Goal: Use online tool/utility: Utilize a website feature to perform a specific function

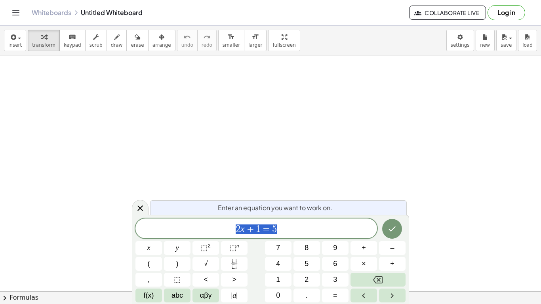
scroll to position [24, 0]
click at [335, 231] on span "2 x + 1 = 5 ​" at bounding box center [257, 229] width 242 height 11
click at [387, 231] on button "Done" at bounding box center [392, 229] width 20 height 20
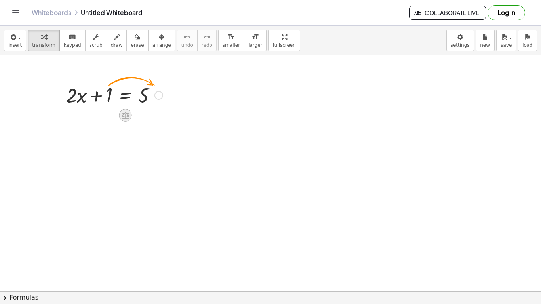
click at [123, 115] on icon at bounding box center [125, 115] width 7 height 7
click at [108, 115] on span "−" at bounding box center [109, 115] width 5 height 11
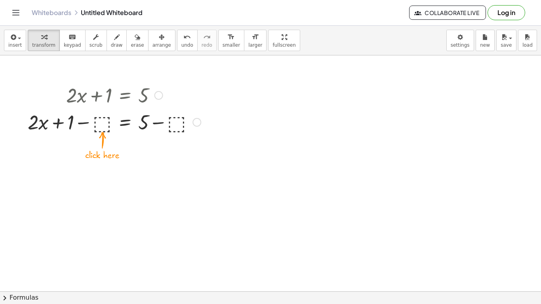
click at [104, 123] on div at bounding box center [114, 121] width 181 height 27
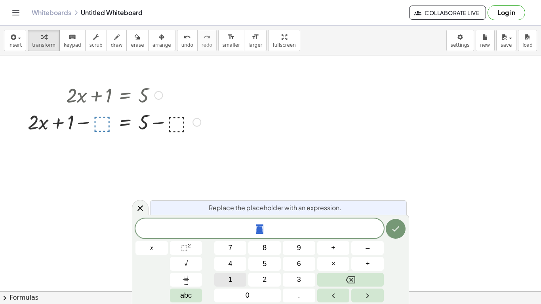
click at [228, 275] on button "1" at bounding box center [230, 280] width 32 height 14
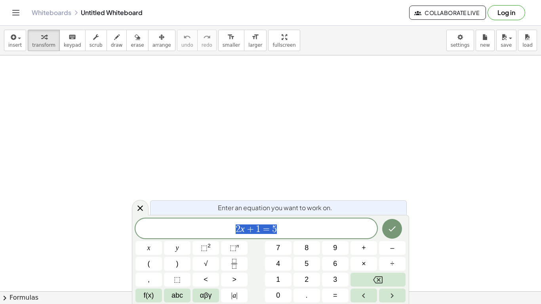
scroll to position [0, 0]
click at [392, 229] on icon "Done" at bounding box center [393, 229] width 10 height 10
click at [388, 224] on icon "Done" at bounding box center [393, 228] width 10 height 10
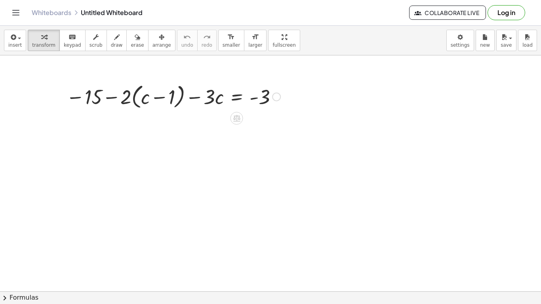
click at [276, 97] on div at bounding box center [276, 97] width 9 height 9
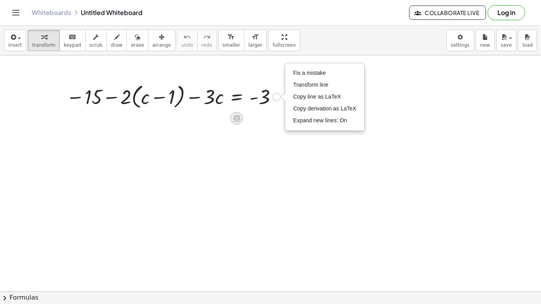
click at [237, 119] on icon at bounding box center [236, 118] width 7 height 7
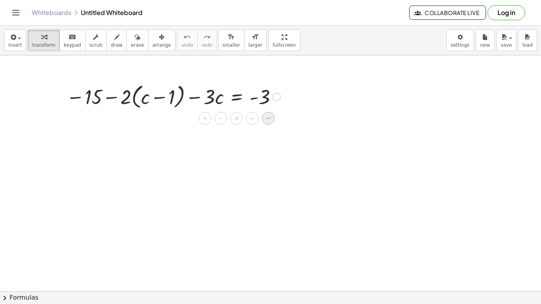
click at [269, 120] on icon at bounding box center [268, 118] width 7 height 7
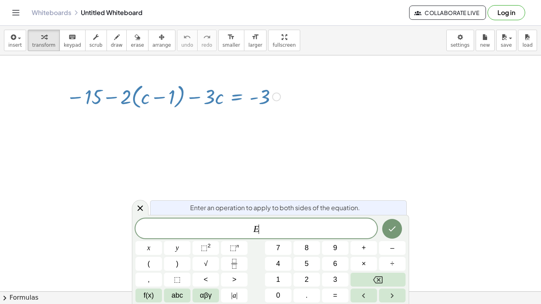
scroll to position [3, 0]
click at [141, 210] on icon at bounding box center [140, 209] width 6 height 6
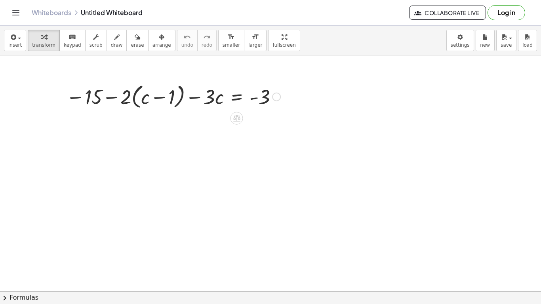
click at [99, 95] on div at bounding box center [173, 96] width 222 height 30
click at [237, 122] on icon at bounding box center [236, 118] width 7 height 7
click at [240, 116] on div "×" at bounding box center [237, 118] width 13 height 13
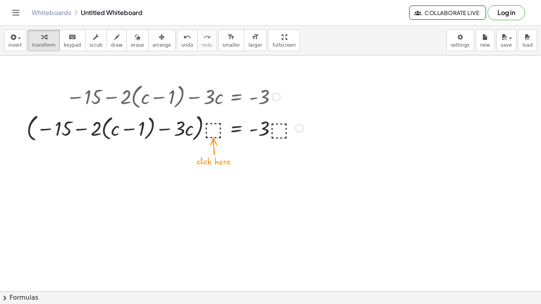
click at [190, 108] on div at bounding box center [165, 96] width 285 height 30
click at [135, 40] on icon "button" at bounding box center [138, 37] width 6 height 10
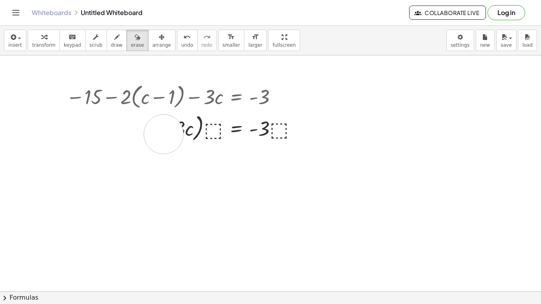
drag, startPoint x: 126, startPoint y: 130, endPoint x: 164, endPoint y: 134, distance: 37.5
drag, startPoint x: 164, startPoint y: 134, endPoint x: 288, endPoint y: 128, distance: 124.2
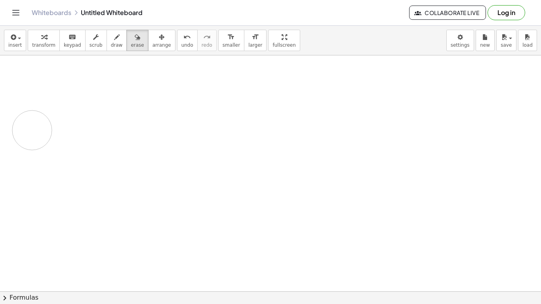
drag, startPoint x: 288, startPoint y: 127, endPoint x: 32, endPoint y: 130, distance: 256.4
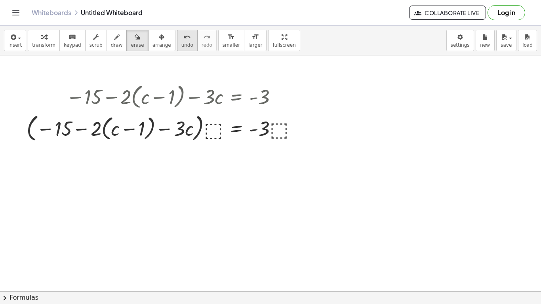
click at [177, 41] on button "undo undo" at bounding box center [187, 40] width 21 height 21
click at [45, 39] on div "button" at bounding box center [43, 37] width 23 height 10
click at [183, 47] on button "undo undo" at bounding box center [187, 40] width 21 height 21
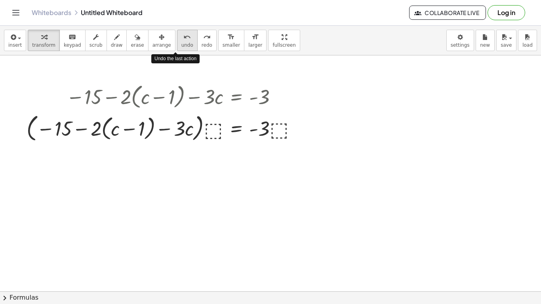
click at [183, 47] on button "undo undo" at bounding box center [187, 40] width 21 height 21
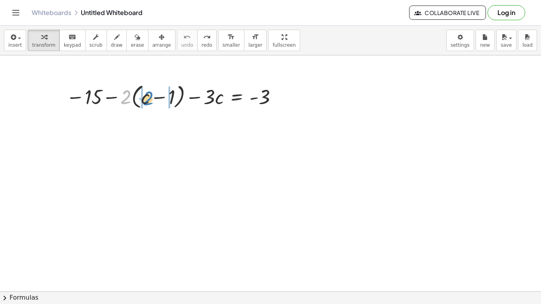
drag, startPoint x: 126, startPoint y: 96, endPoint x: 148, endPoint y: 97, distance: 21.8
click at [148, 97] on div at bounding box center [173, 96] width 222 height 30
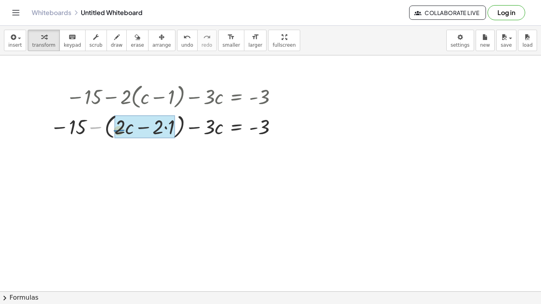
drag, startPoint x: 98, startPoint y: 127, endPoint x: 122, endPoint y: 130, distance: 23.6
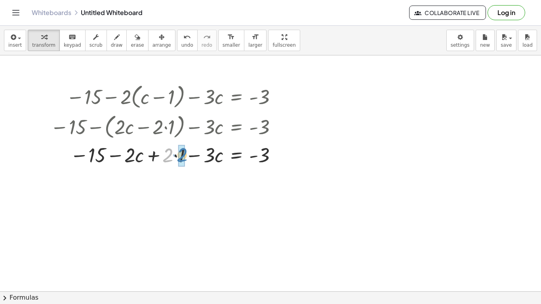
drag, startPoint x: 166, startPoint y: 160, endPoint x: 179, endPoint y: 160, distance: 13.1
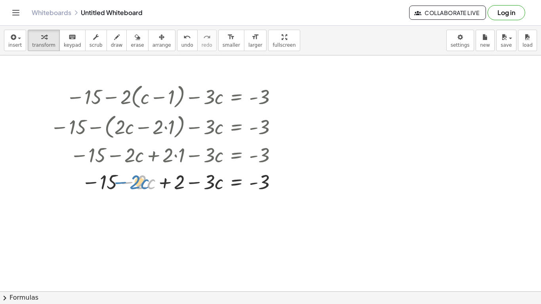
drag, startPoint x: 126, startPoint y: 184, endPoint x: 119, endPoint y: 184, distance: 6.3
click at [119, 184] on div at bounding box center [165, 181] width 238 height 27
drag, startPoint x: 96, startPoint y: 129, endPoint x: 131, endPoint y: 165, distance: 50.2
click at [237, 97] on div "− 15 − · 2 · ( + c − 1 ) − · 3 · c = - 3 − 15 − ( + · 2 · c − · 2 · 1 ) − · 3 ·…" at bounding box center [237, 97] width 0 height 0
drag, startPoint x: 197, startPoint y: 183, endPoint x: 129, endPoint y: 181, distance: 68.6
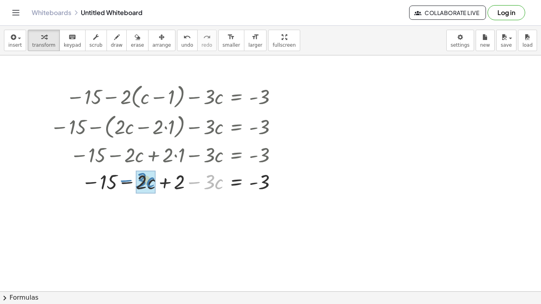
click at [129, 181] on div at bounding box center [165, 181] width 238 height 27
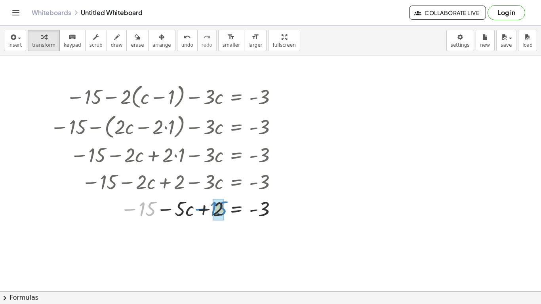
drag, startPoint x: 132, startPoint y: 210, endPoint x: 203, endPoint y: 210, distance: 71.3
click at [203, 210] on div at bounding box center [165, 208] width 238 height 27
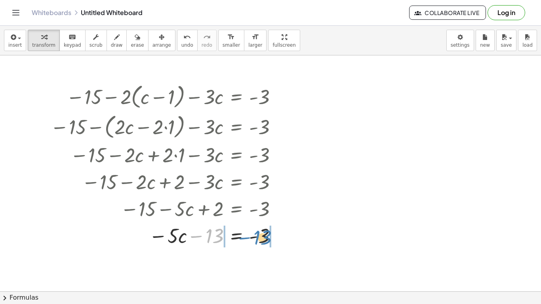
drag, startPoint x: 198, startPoint y: 236, endPoint x: 246, endPoint y: 237, distance: 48.7
click at [246, 237] on div at bounding box center [165, 235] width 238 height 27
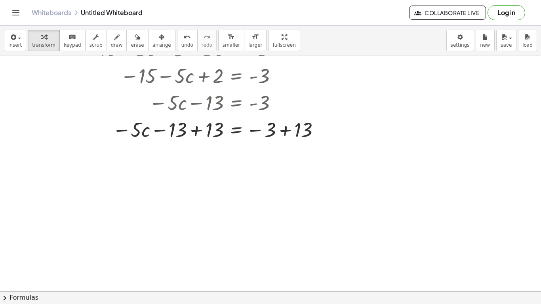
scroll to position [134, 0]
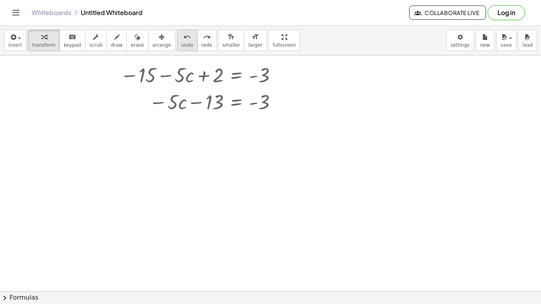
click at [177, 50] on button "undo undo" at bounding box center [187, 40] width 21 height 21
click at [212, 103] on div at bounding box center [165, 101] width 238 height 27
drag, startPoint x: 255, startPoint y: 102, endPoint x: 207, endPoint y: 103, distance: 48.3
click at [207, 103] on div at bounding box center [165, 101] width 238 height 27
click at [184, 41] on button "undo undo" at bounding box center [187, 40] width 21 height 21
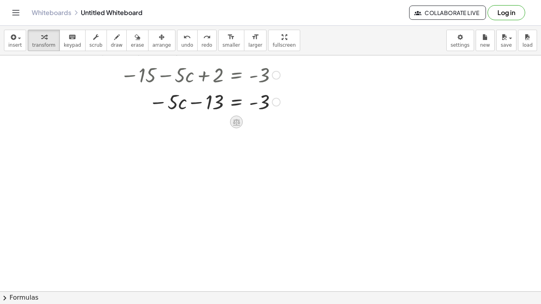
click at [237, 119] on icon at bounding box center [236, 122] width 7 height 7
click at [254, 125] on span "÷" at bounding box center [252, 121] width 4 height 11
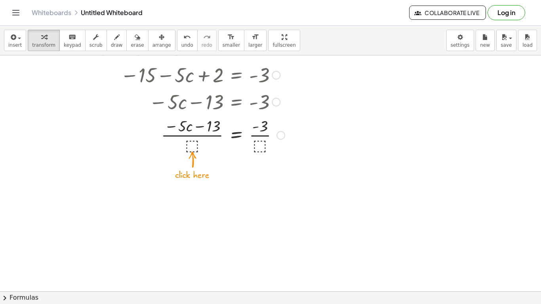
click at [188, 143] on div at bounding box center [167, 135] width 242 height 40
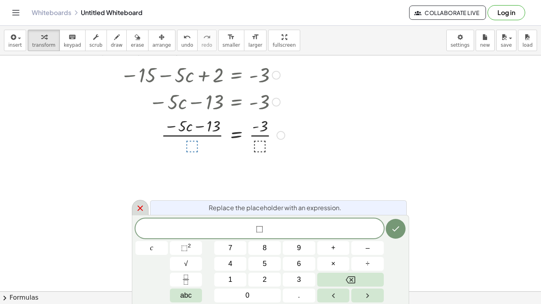
click at [136, 210] on icon at bounding box center [141, 209] width 10 height 10
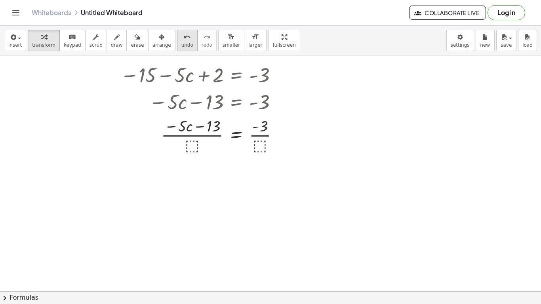
click at [177, 30] on button "undo undo" at bounding box center [187, 40] width 21 height 21
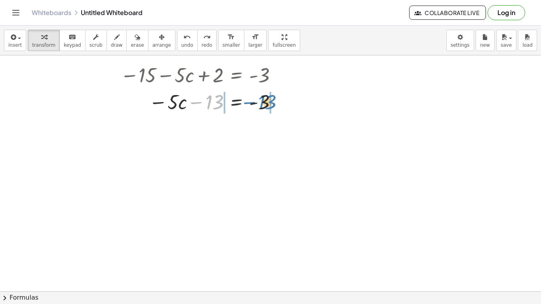
drag, startPoint x: 199, startPoint y: 100, endPoint x: 252, endPoint y: 100, distance: 53.1
click at [252, 100] on div at bounding box center [165, 101] width 238 height 27
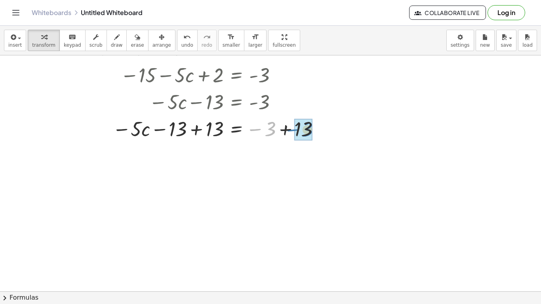
drag, startPoint x: 254, startPoint y: 129, endPoint x: 292, endPoint y: 130, distance: 37.6
click at [292, 130] on div at bounding box center [186, 128] width 281 height 27
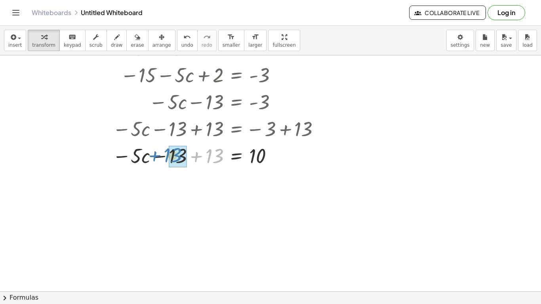
drag, startPoint x: 193, startPoint y: 156, endPoint x: 151, endPoint y: 155, distance: 42.0
click at [151, 155] on div at bounding box center [186, 155] width 281 height 27
drag, startPoint x: 258, startPoint y: 157, endPoint x: 193, endPoint y: 158, distance: 64.6
click at [193, 158] on div at bounding box center [186, 155] width 281 height 27
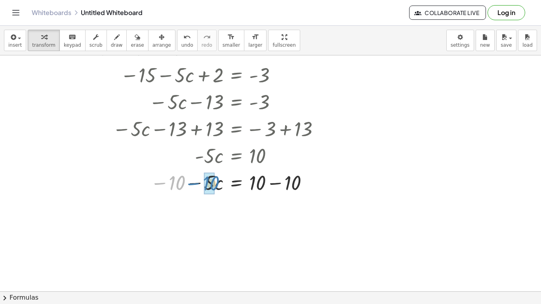
drag, startPoint x: 174, startPoint y: 182, endPoint x: 208, endPoint y: 183, distance: 34.5
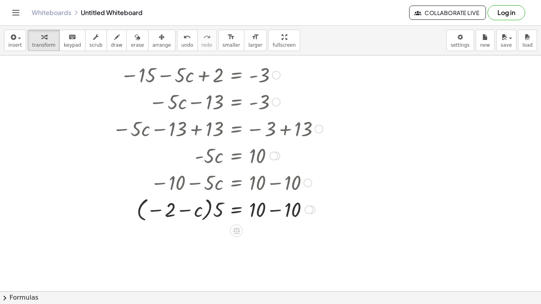
click at [208, 183] on div at bounding box center [191, 182] width 271 height 27
click at [181, 42] on span "undo" at bounding box center [187, 45] width 12 height 6
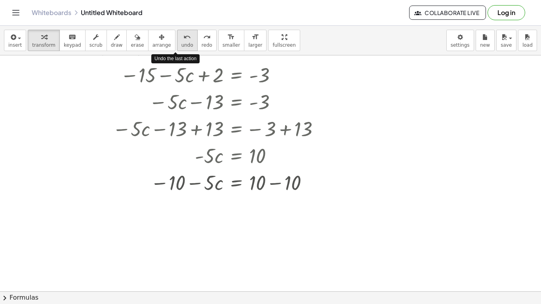
click at [181, 42] on span "undo" at bounding box center [187, 45] width 12 height 6
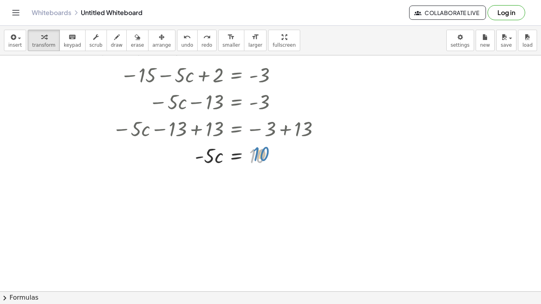
drag, startPoint x: 258, startPoint y: 154, endPoint x: 262, endPoint y: 153, distance: 4.6
click at [262, 153] on div at bounding box center [193, 155] width 204 height 27
drag, startPoint x: 209, startPoint y: 155, endPoint x: 261, endPoint y: 178, distance: 56.1
drag, startPoint x: 264, startPoint y: 200, endPoint x: 262, endPoint y: 186, distance: 14.4
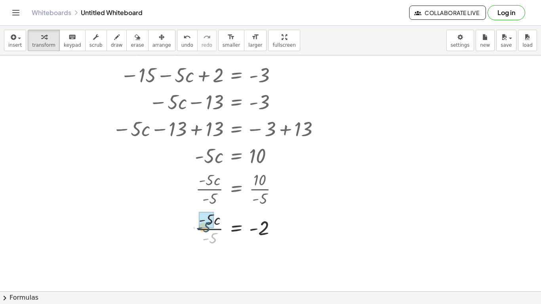
drag, startPoint x: 213, startPoint y: 236, endPoint x: 206, endPoint y: 223, distance: 14.2
drag, startPoint x: 263, startPoint y: 223, endPoint x: 230, endPoint y: 223, distance: 33.3
click at [230, 223] on div at bounding box center [186, 228] width 281 height 26
click at [183, 36] on icon "undo" at bounding box center [187, 37] width 8 height 10
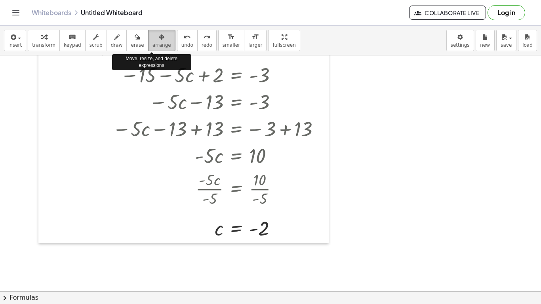
click at [153, 46] on span "arrange" at bounding box center [162, 45] width 19 height 6
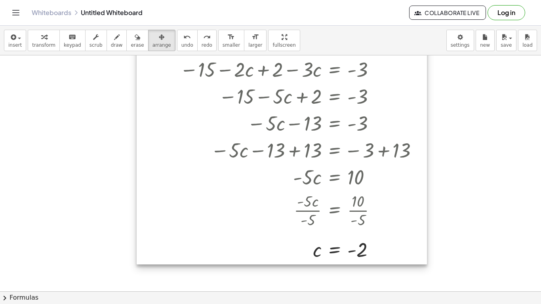
drag, startPoint x: 263, startPoint y: 234, endPoint x: 263, endPoint y: 298, distance: 63.8
click at [263, 298] on div "insert select one: Math Expression Function Text Youtube Video Graphing Geometr…" at bounding box center [270, 165] width 541 height 279
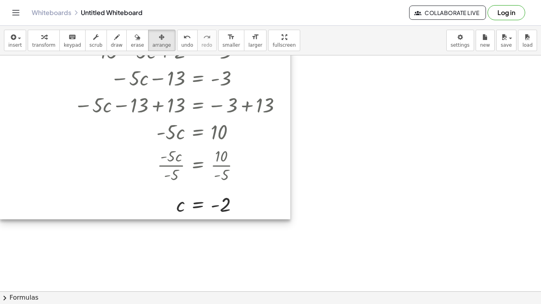
drag, startPoint x: 264, startPoint y: 286, endPoint x: 207, endPoint y: 195, distance: 107.0
click at [207, 195] on div at bounding box center [145, 71] width 290 height 298
drag, startPoint x: 225, startPoint y: 201, endPoint x: 223, endPoint y: 155, distance: 46.0
click at [223, 155] on div at bounding box center [145, 71] width 290 height 298
click at [48, 42] on span "transform" at bounding box center [43, 45] width 23 height 6
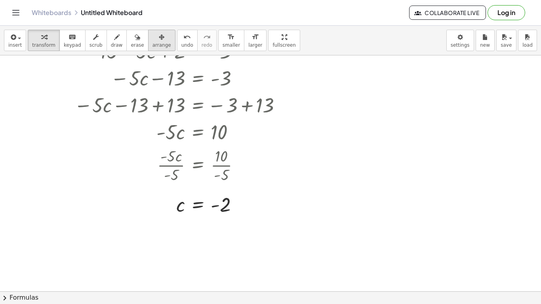
click at [159, 36] on icon "button" at bounding box center [162, 37] width 6 height 10
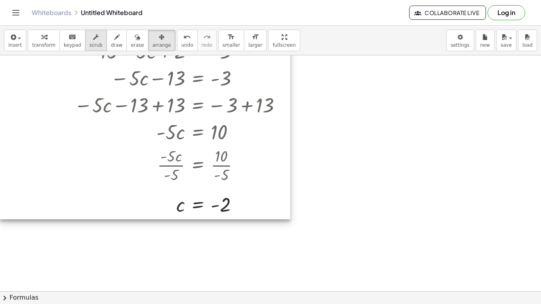
drag, startPoint x: 164, startPoint y: 129, endPoint x: 94, endPoint y: 50, distance: 105.6
click at [94, 50] on div "insert select one: Math Expression Function Text Youtube Video Graphing Geometr…" at bounding box center [270, 165] width 541 height 279
click at [44, 43] on span "transform" at bounding box center [43, 45] width 23 height 6
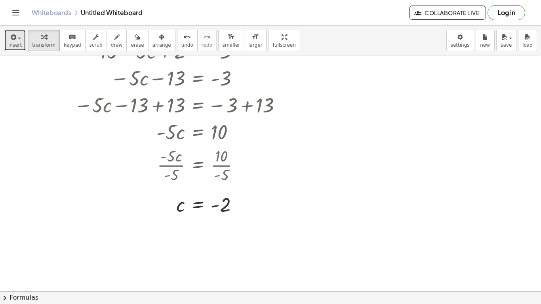
click at [18, 49] on button "insert" at bounding box center [15, 40] width 22 height 21
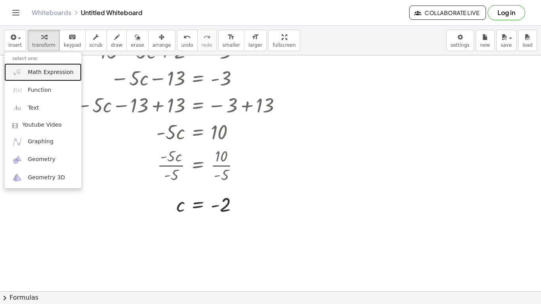
click at [60, 72] on span "Math Expression" at bounding box center [51, 73] width 46 height 8
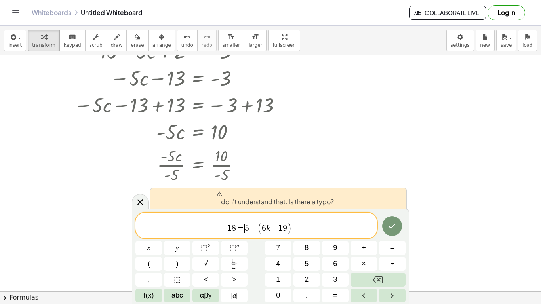
click at [243, 227] on span "=" at bounding box center [240, 229] width 8 height 9
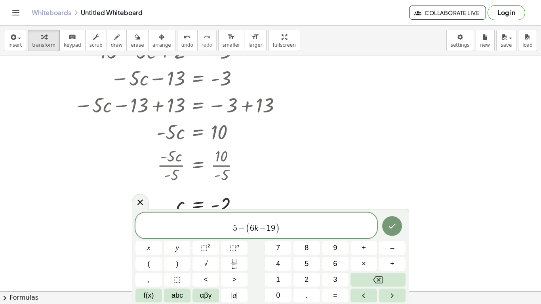
click at [359, 232] on span "​ 5 − ( 6 k − 1 9 ) ​" at bounding box center [257, 226] width 242 height 17
click at [395, 225] on icon "Done" at bounding box center [393, 226] width 10 height 10
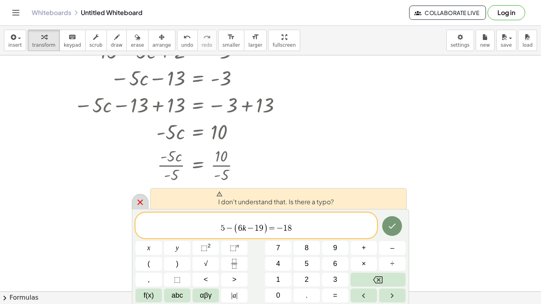
click at [142, 202] on icon at bounding box center [141, 203] width 10 height 10
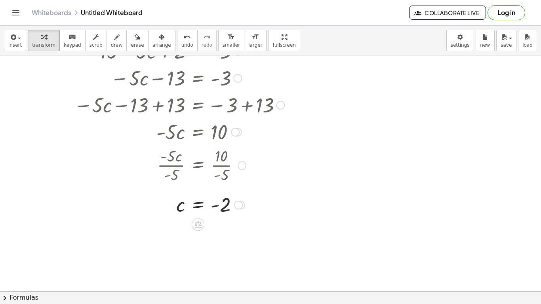
click at [221, 115] on div at bounding box center [148, 104] width 281 height 27
drag, startPoint x: 221, startPoint y: 115, endPoint x: 198, endPoint y: 136, distance: 31.7
click at [239, 206] on div at bounding box center [238, 205] width 9 height 9
click at [367, 105] on div at bounding box center [270, 184] width 541 height 524
